Goal: Transaction & Acquisition: Purchase product/service

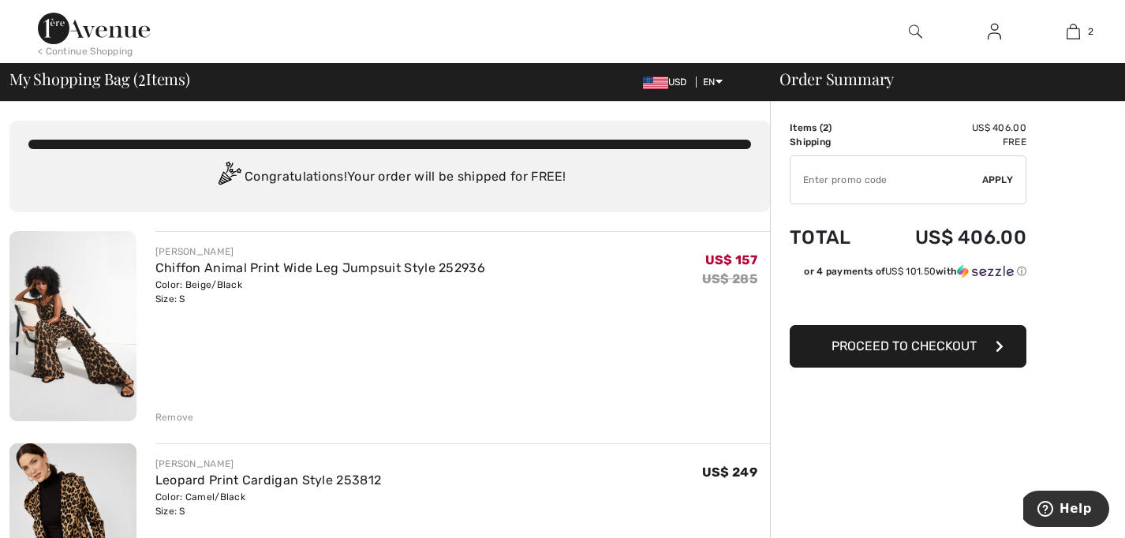
click at [177, 415] on div "Remove" at bounding box center [174, 417] width 39 height 14
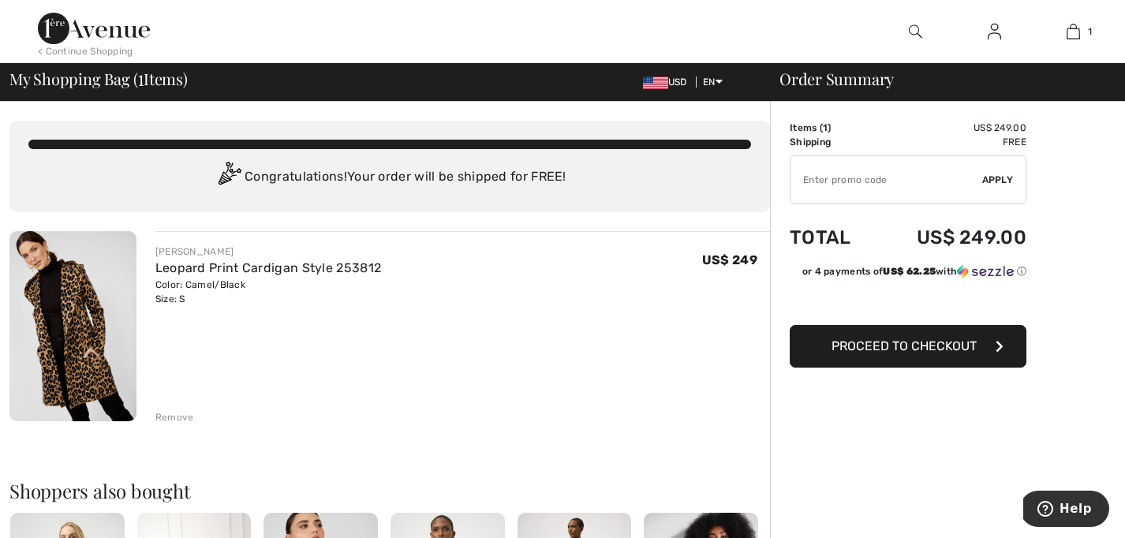
click at [77, 347] on img at bounding box center [72, 326] width 127 height 190
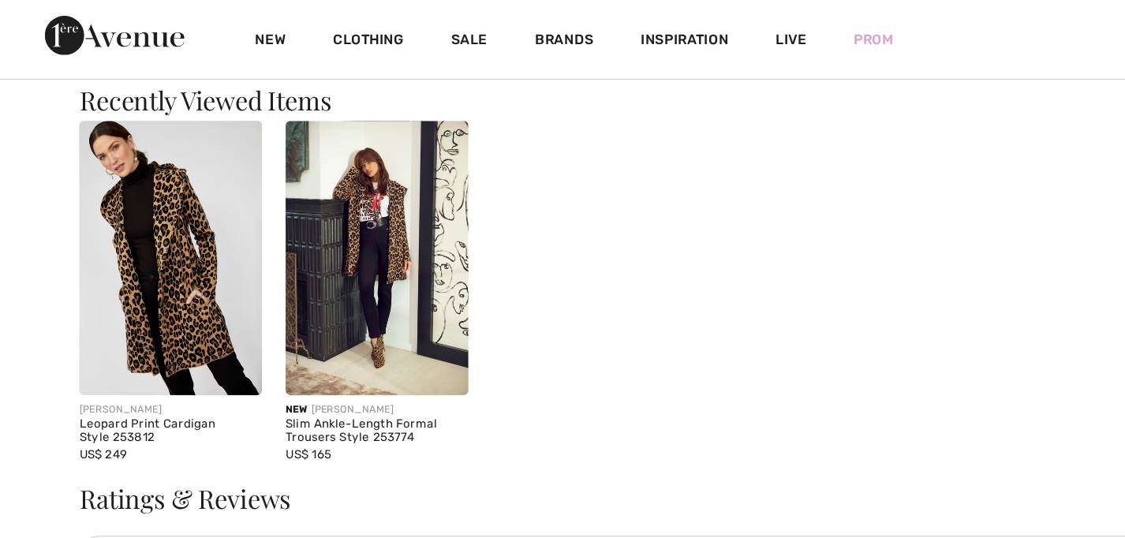
scroll to position [1841, 0]
click at [308, 272] on img at bounding box center [304, 208] width 147 height 220
